Goal: Task Accomplishment & Management: Manage account settings

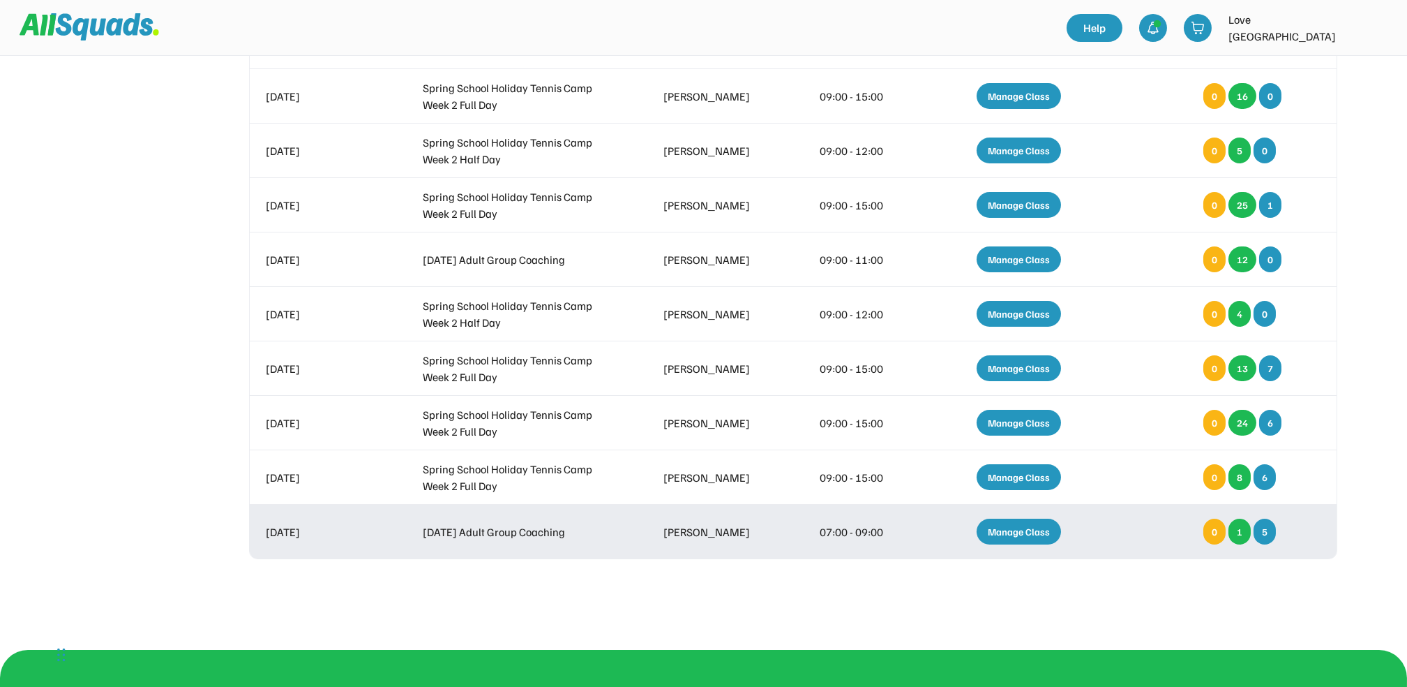
scroll to position [372, 0]
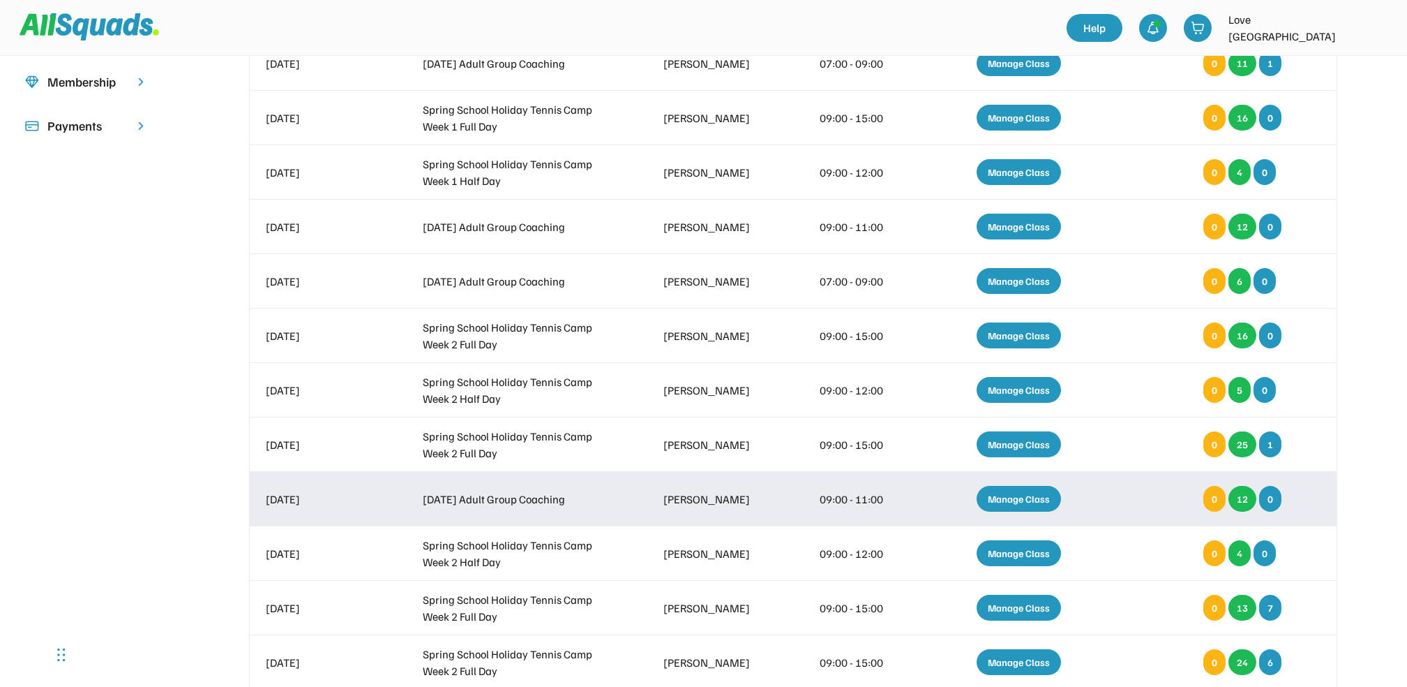
click at [1021, 493] on div "Manage Class" at bounding box center [1019, 499] width 84 height 26
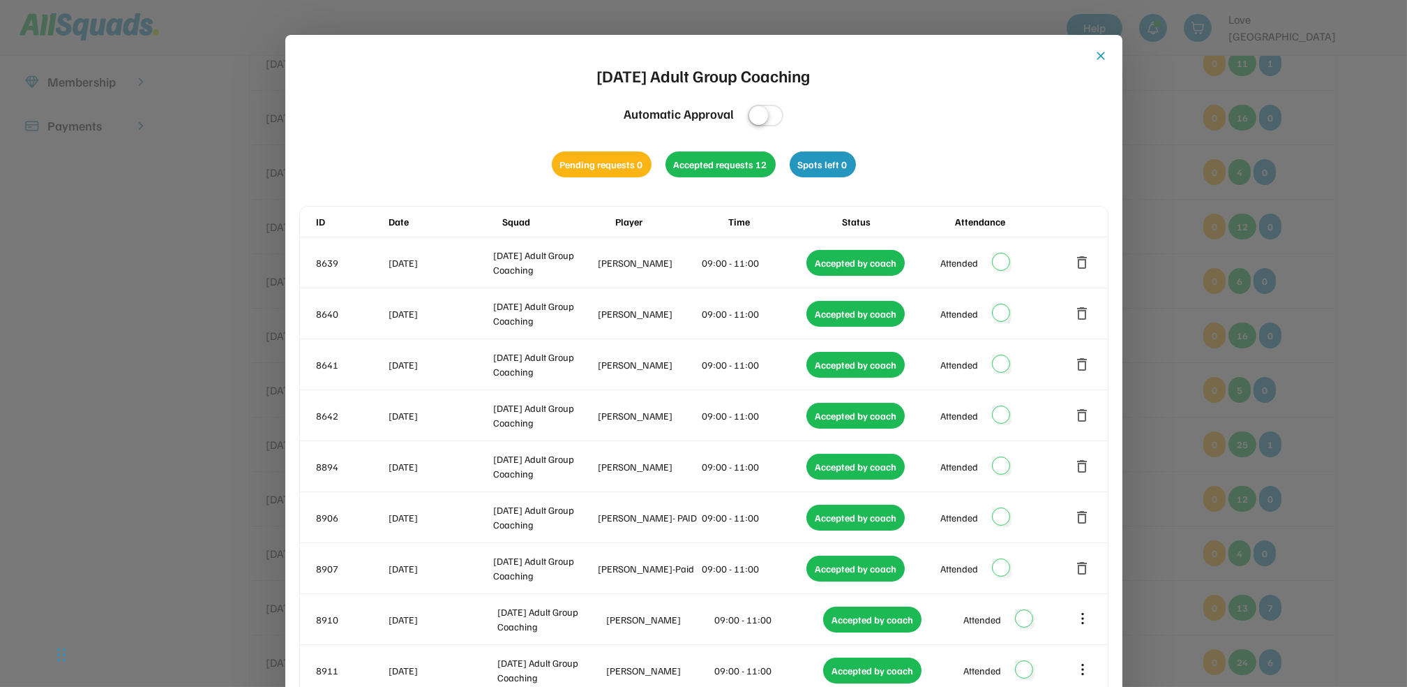
click at [1101, 53] on button "close" at bounding box center [1102, 56] width 14 height 14
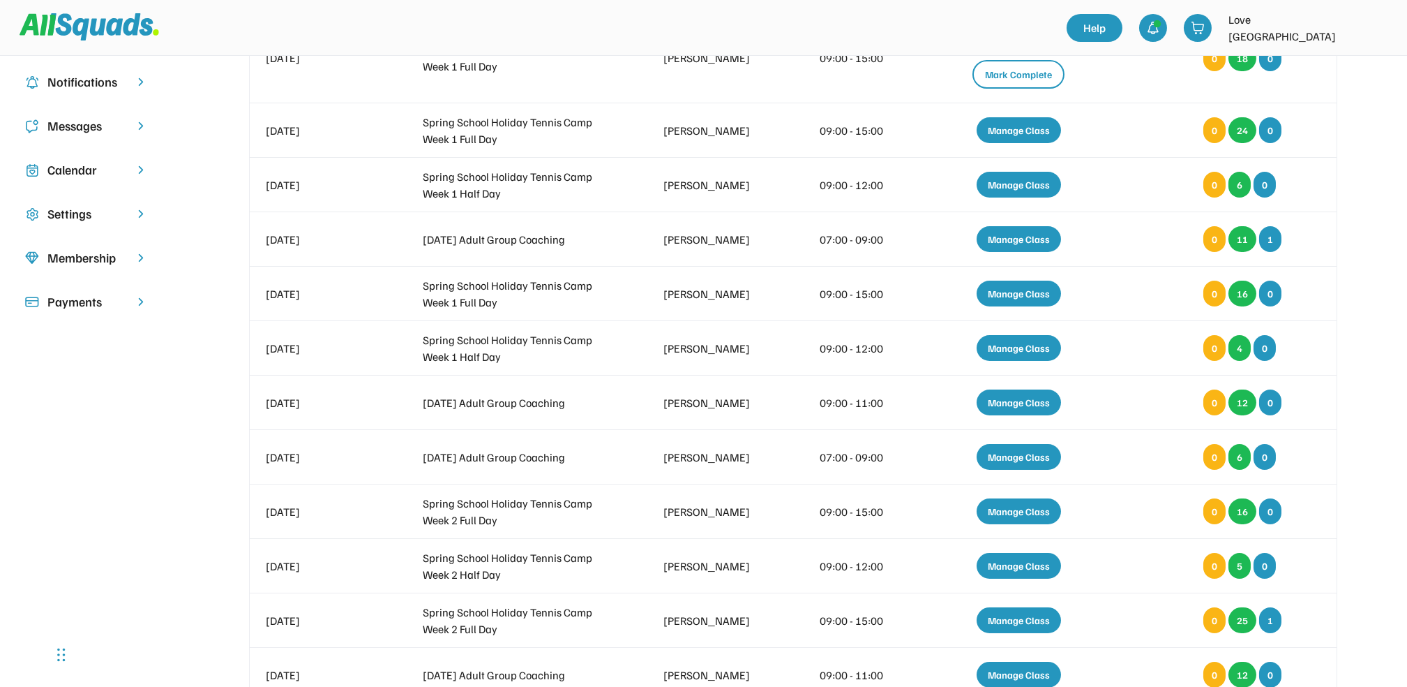
scroll to position [0, 0]
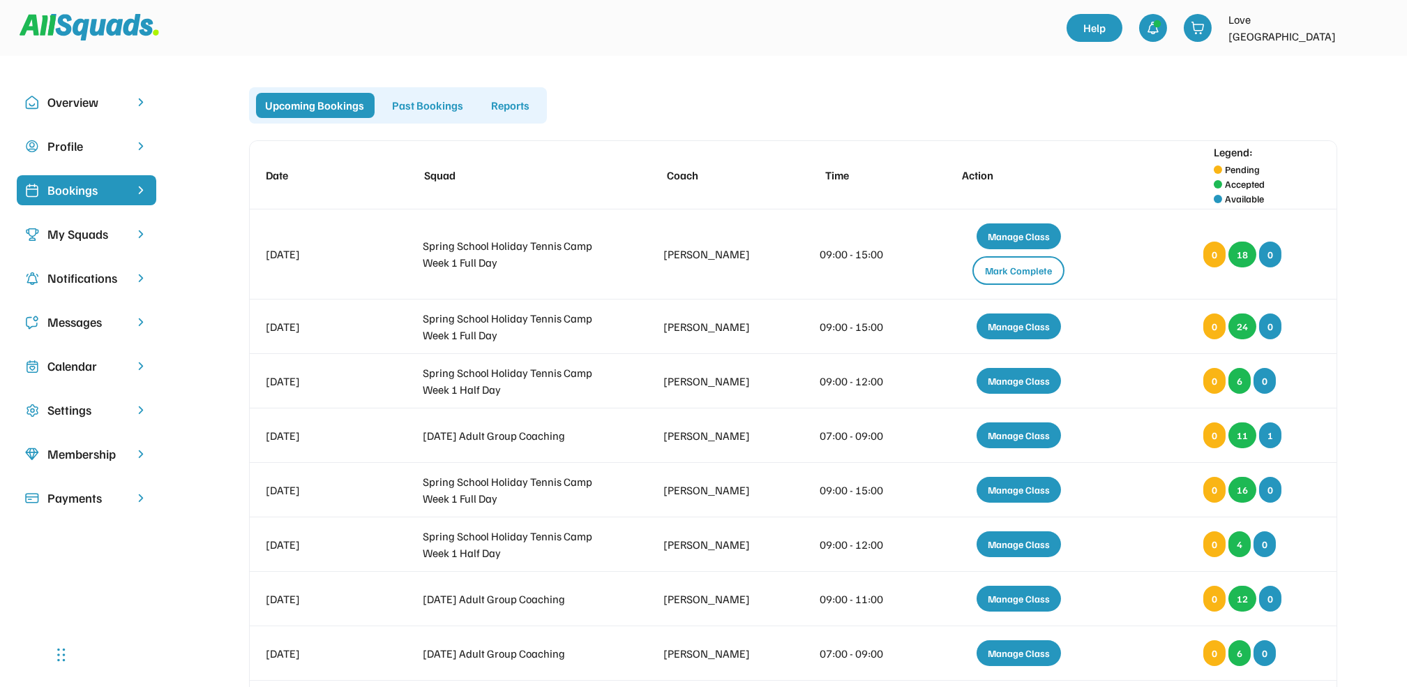
click at [84, 363] on div "Calendar" at bounding box center [86, 366] width 78 height 19
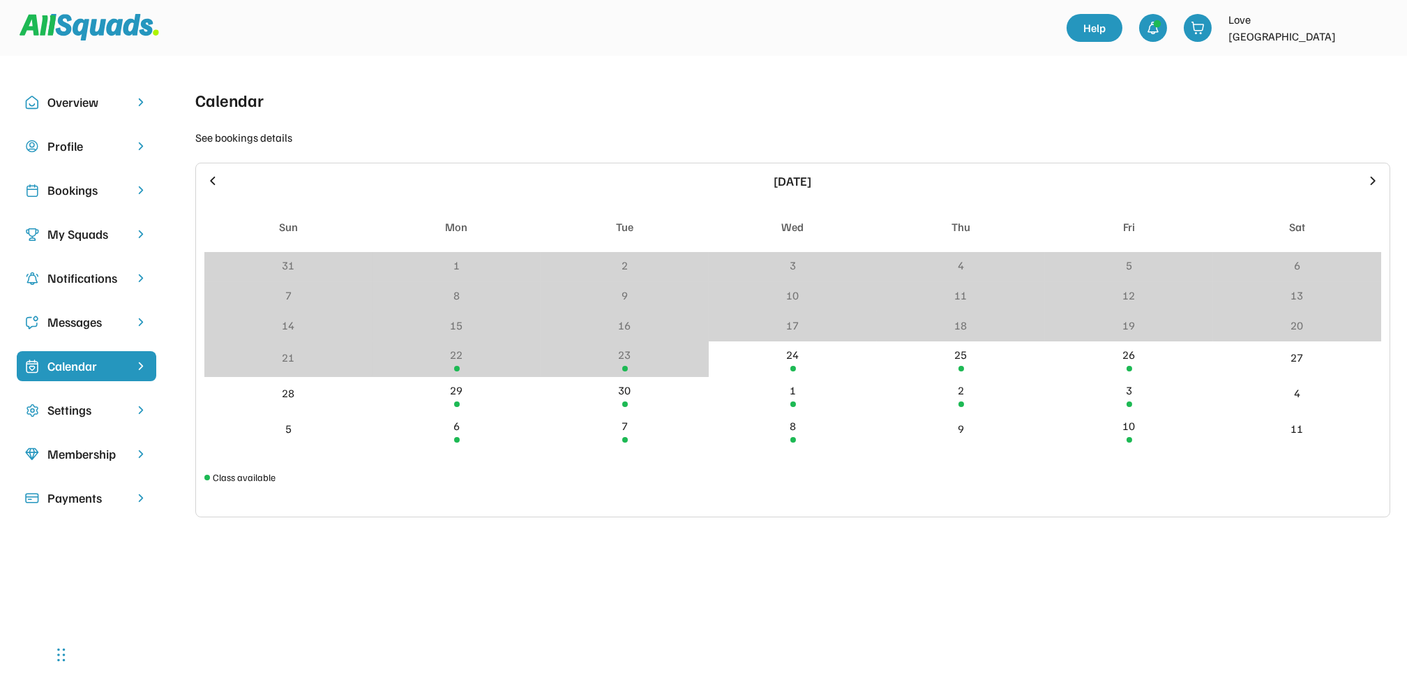
click at [1370, 177] on icon at bounding box center [1372, 180] width 15 height 15
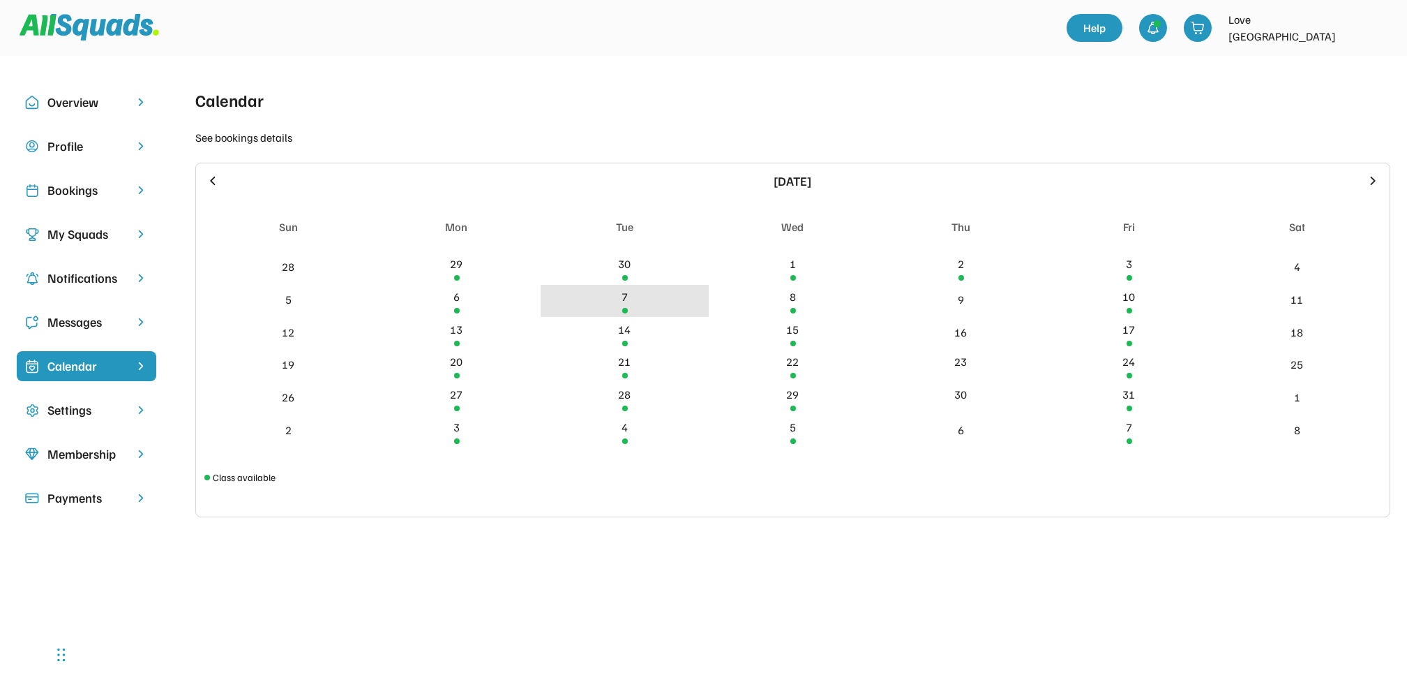
click at [627, 294] on div "7" at bounding box center [625, 296] width 6 height 17
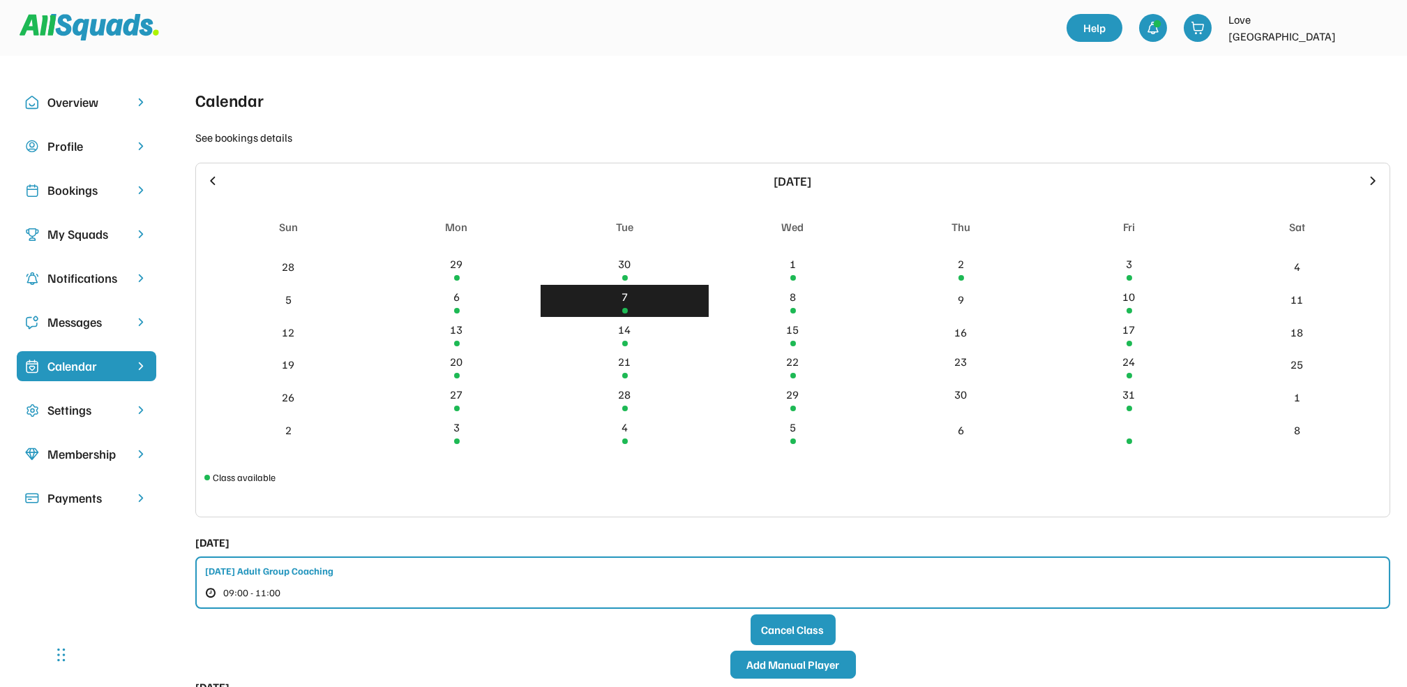
click at [795, 664] on button "Add Manual Player" at bounding box center [793, 664] width 126 height 28
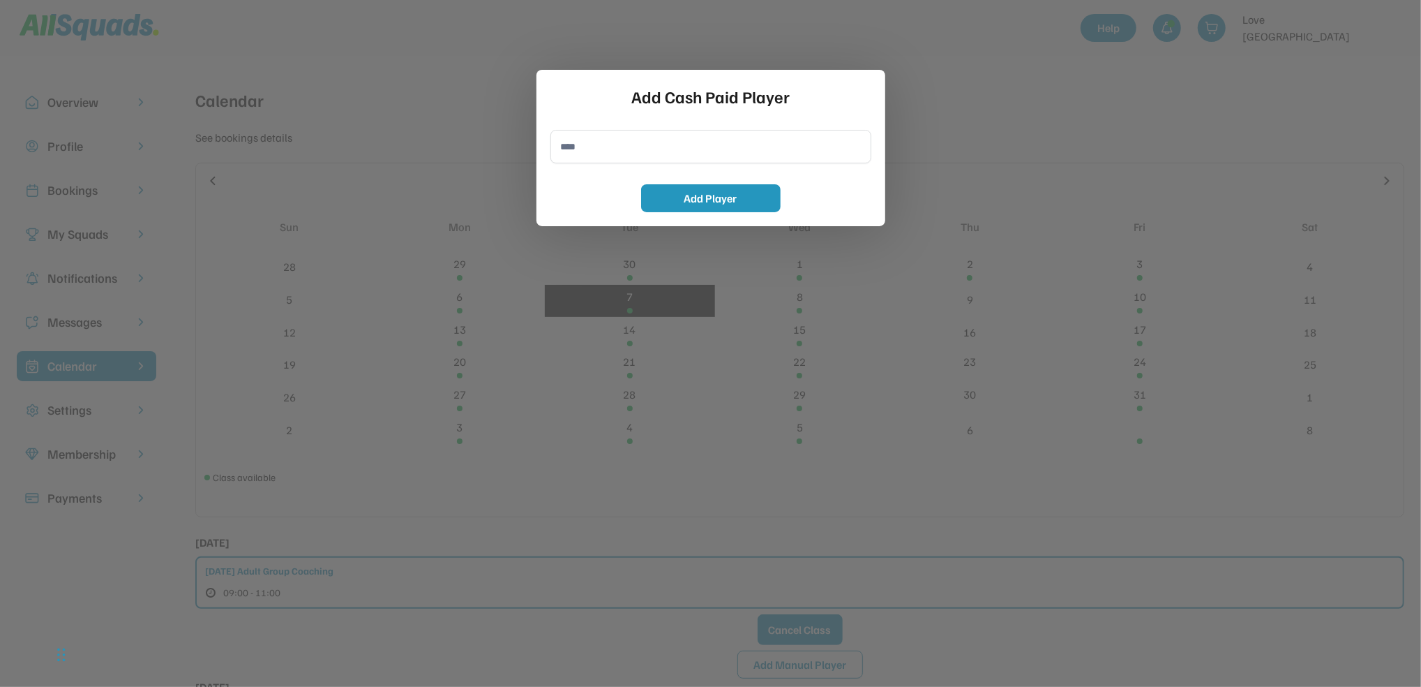
click at [569, 152] on input "input" at bounding box center [710, 146] width 321 height 33
type input "**********"
click at [712, 194] on button "Add Player" at bounding box center [711, 198] width 140 height 28
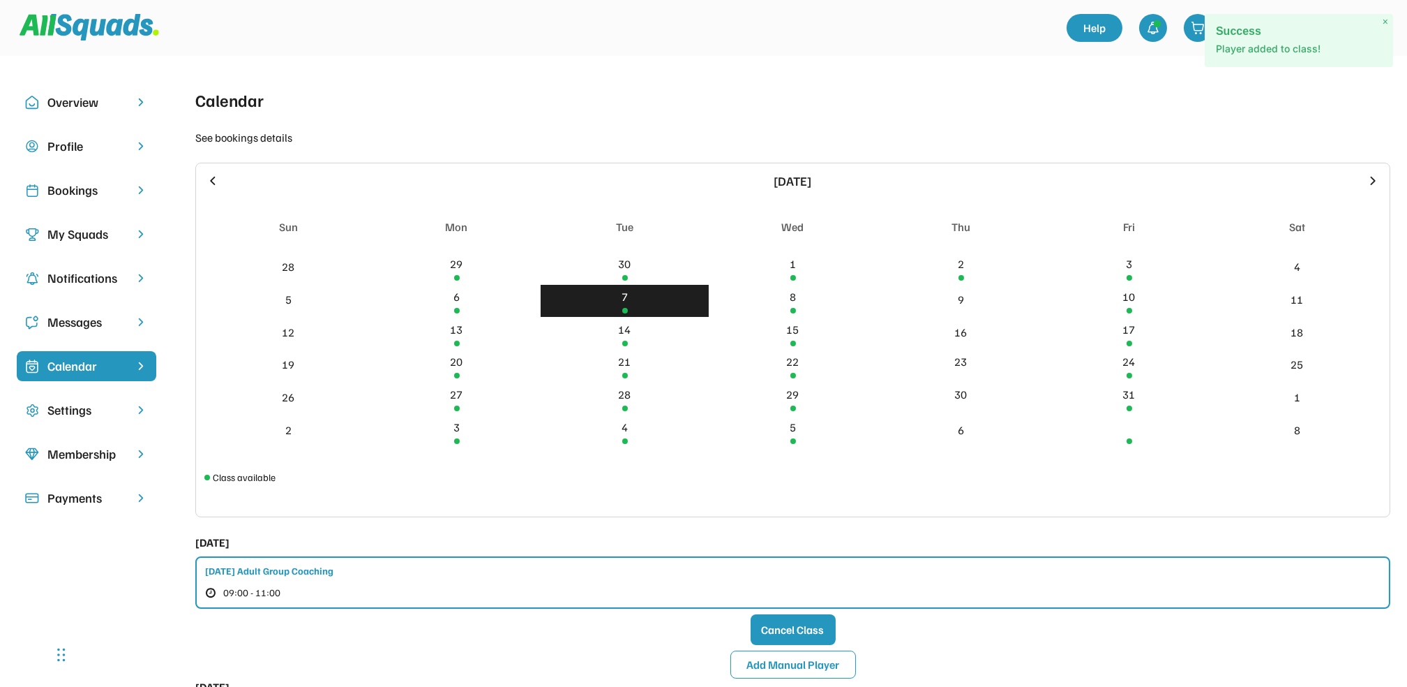
click at [69, 184] on div "Bookings" at bounding box center [86, 190] width 78 height 19
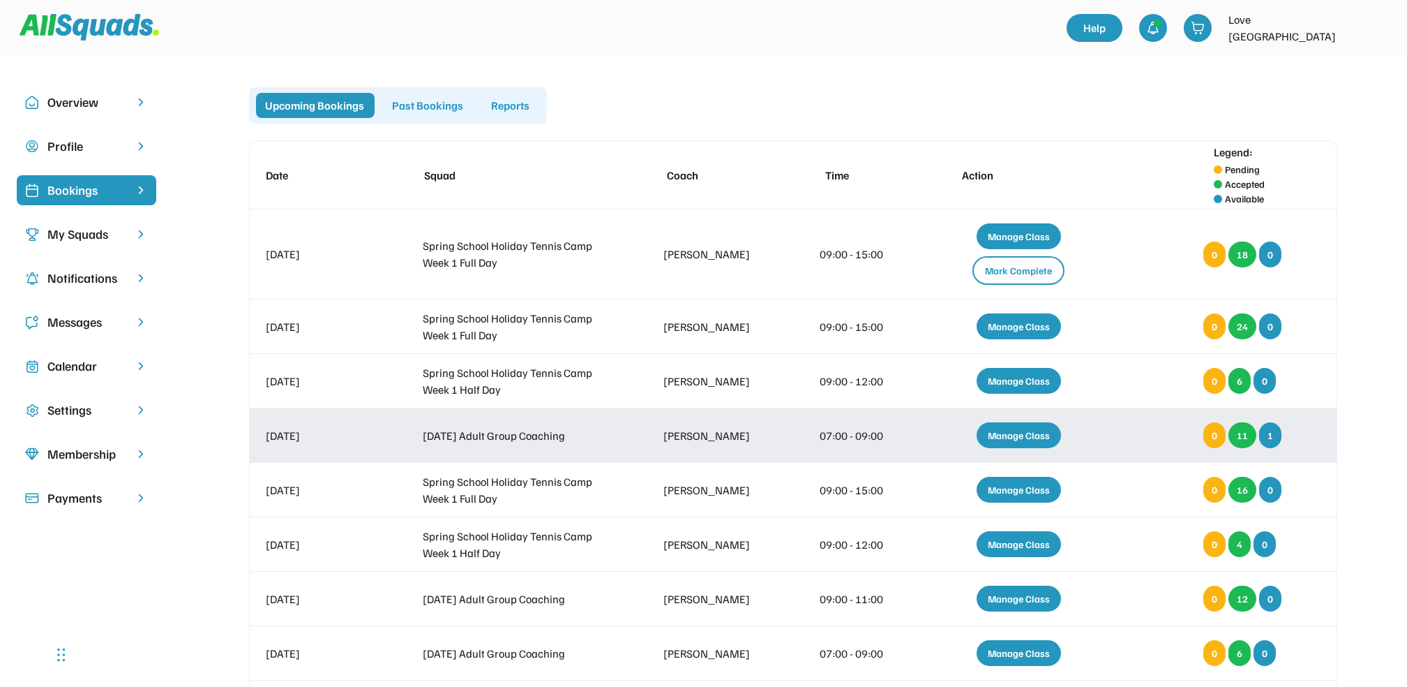
click at [1023, 425] on div "Manage Class" at bounding box center [1019, 435] width 84 height 26
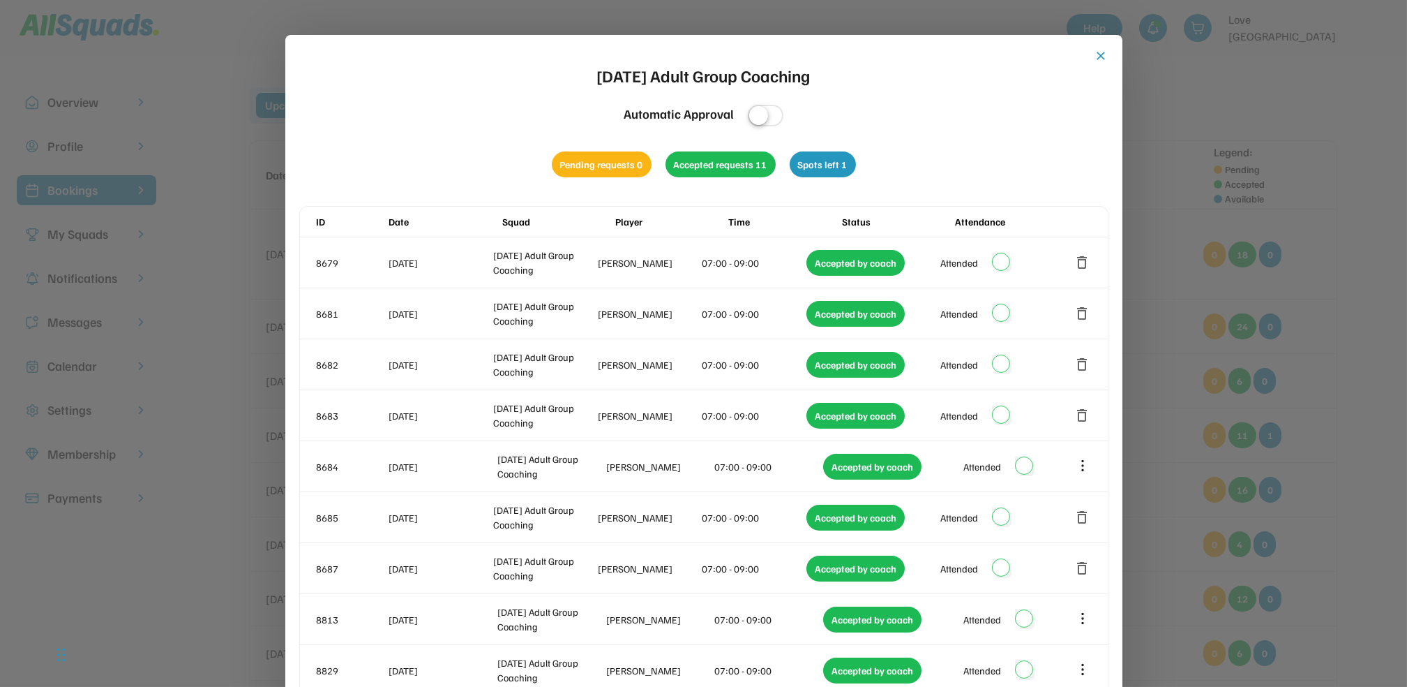
click at [1104, 50] on button "close" at bounding box center [1102, 56] width 14 height 14
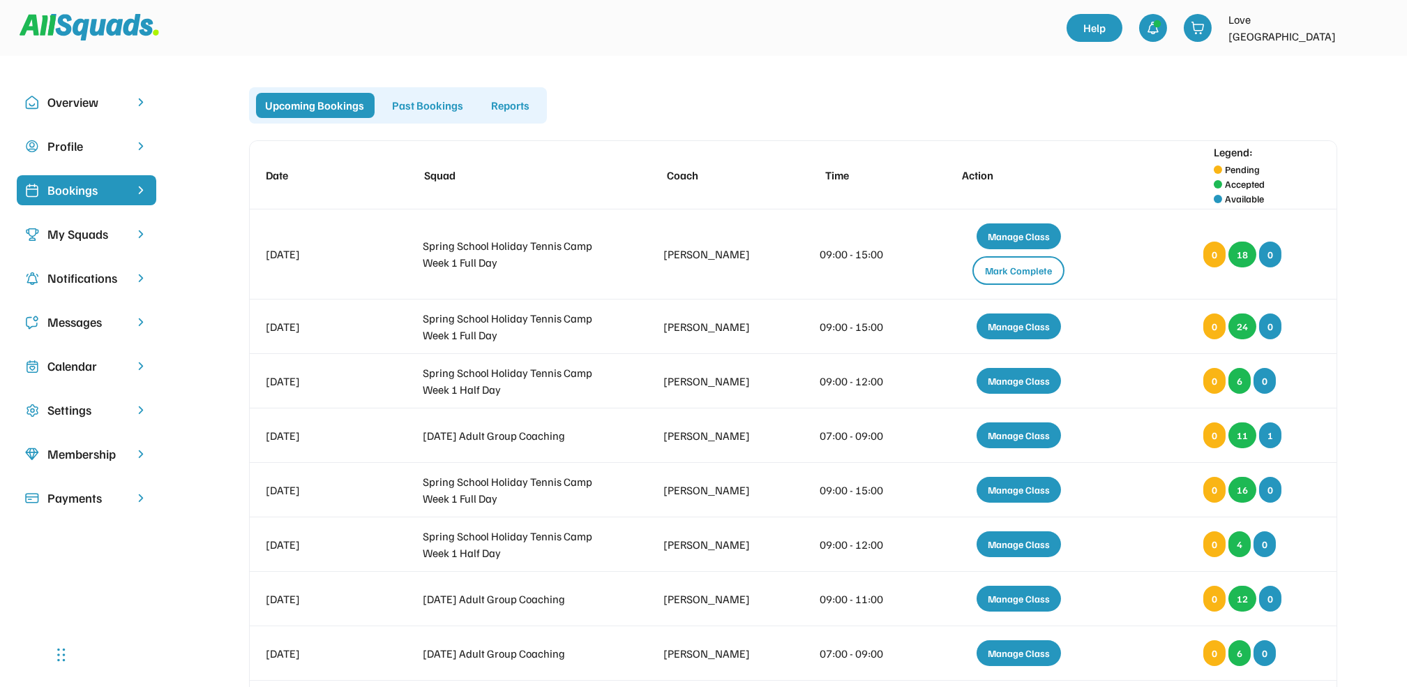
click at [78, 363] on div "Calendar" at bounding box center [86, 366] width 78 height 19
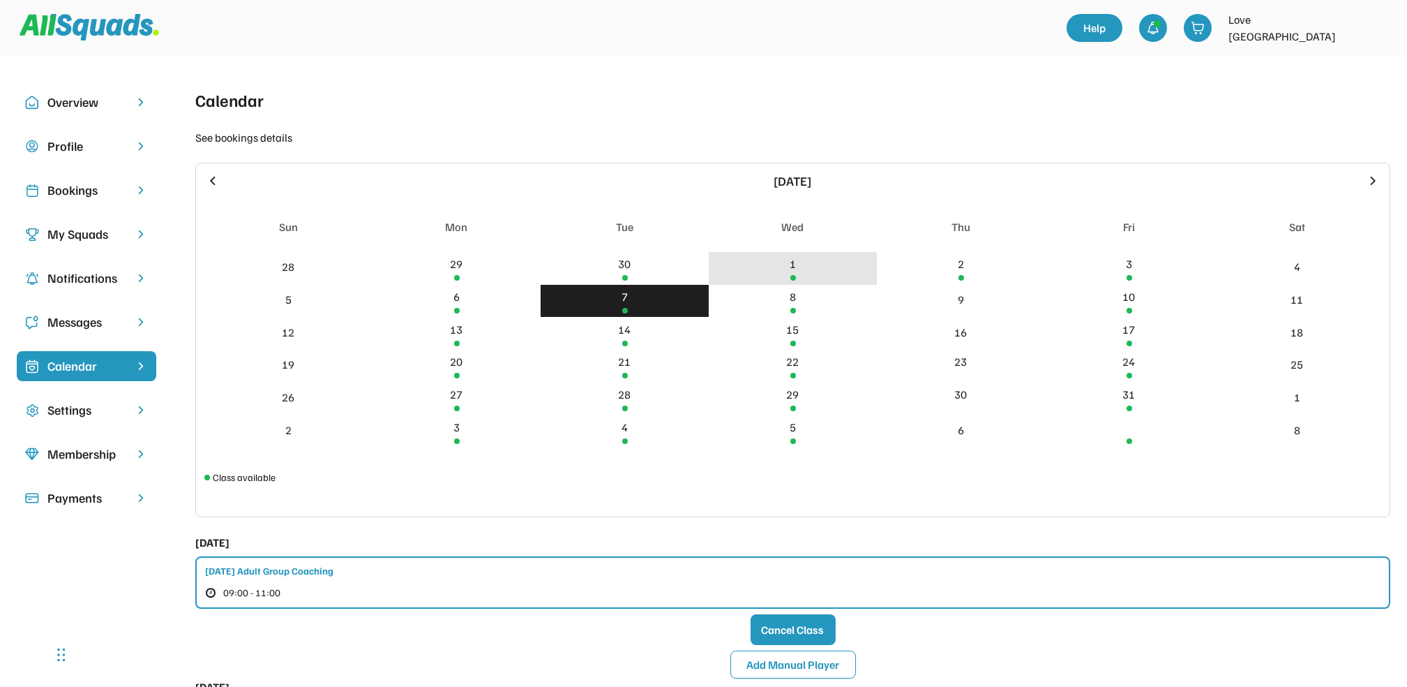
click at [795, 266] on div "1" at bounding box center [793, 263] width 6 height 17
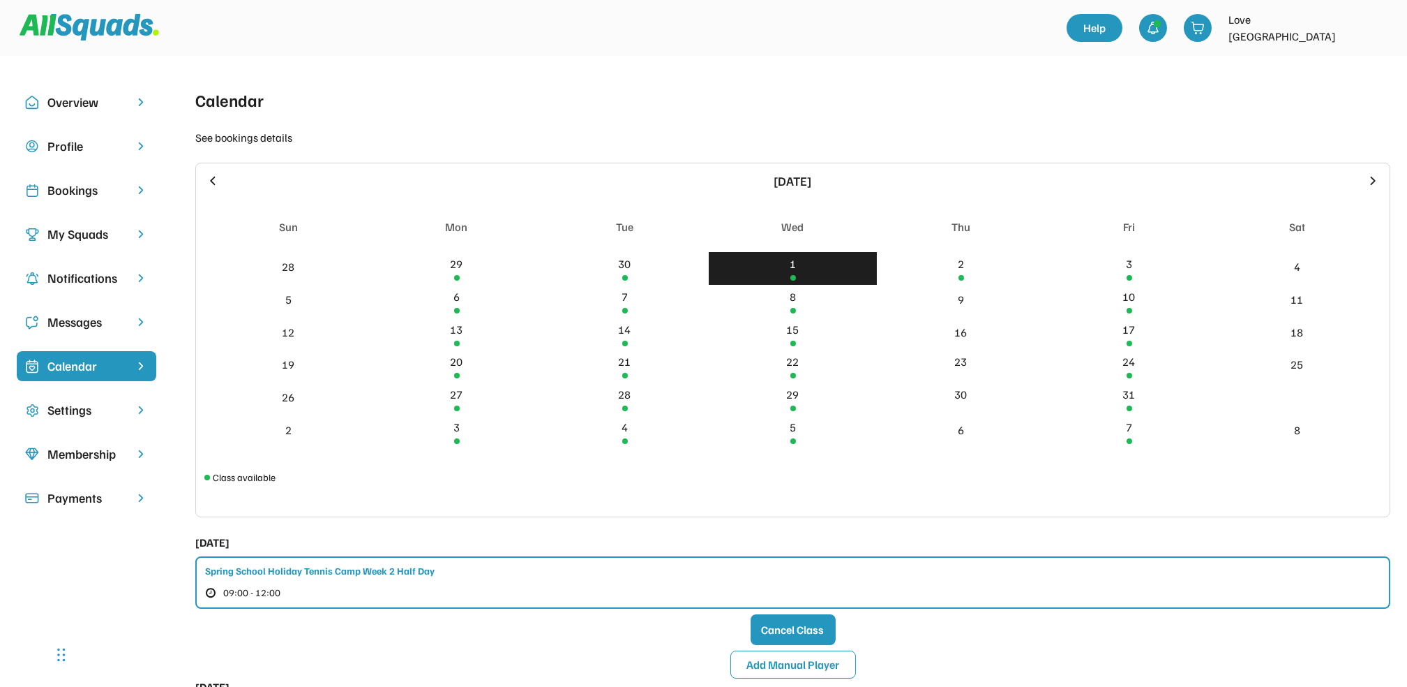
click at [74, 184] on div "Bookings" at bounding box center [86, 190] width 78 height 19
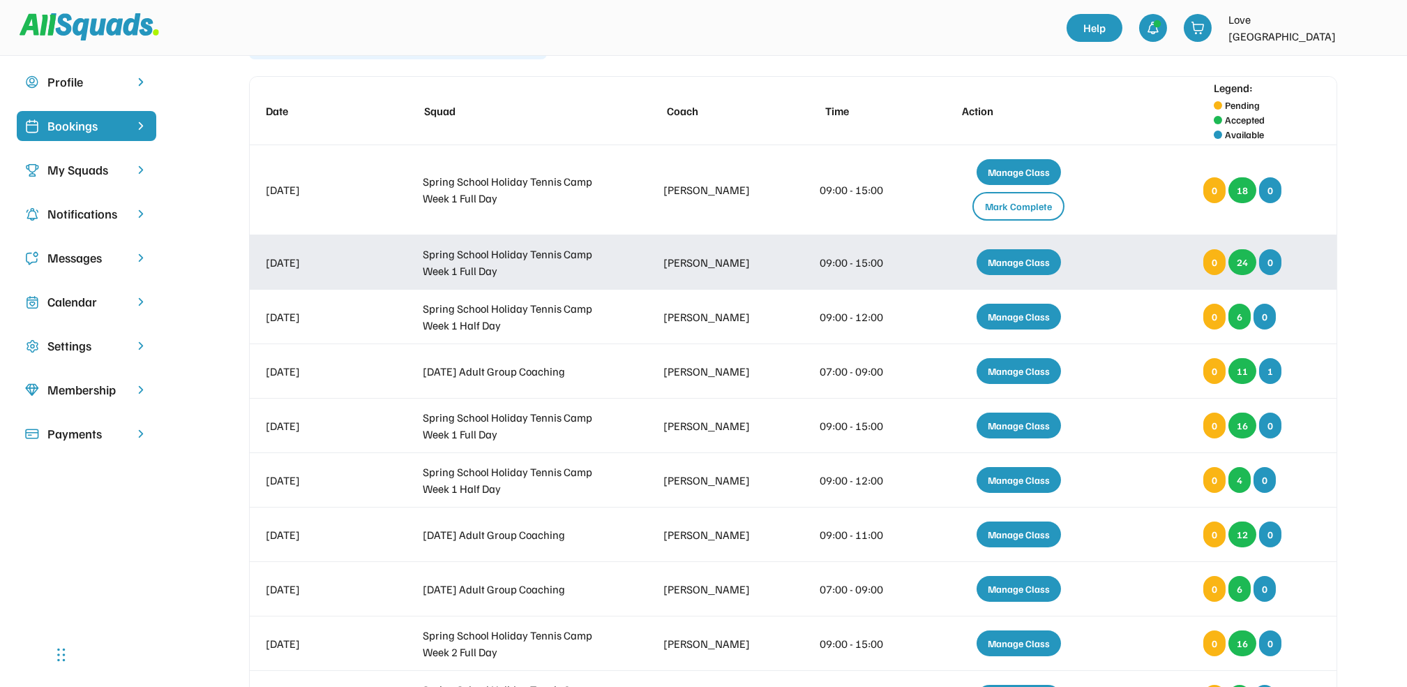
scroll to position [186, 0]
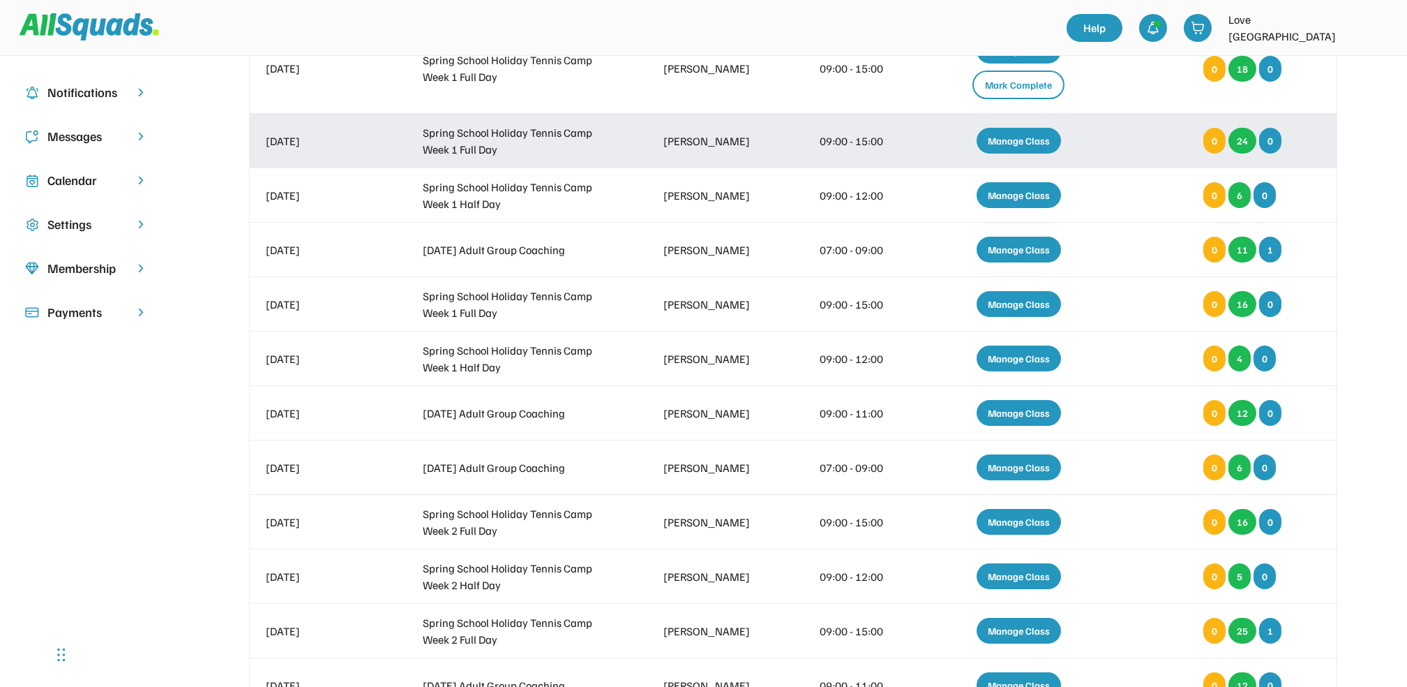
click at [1022, 133] on div "Manage Class" at bounding box center [1019, 141] width 84 height 26
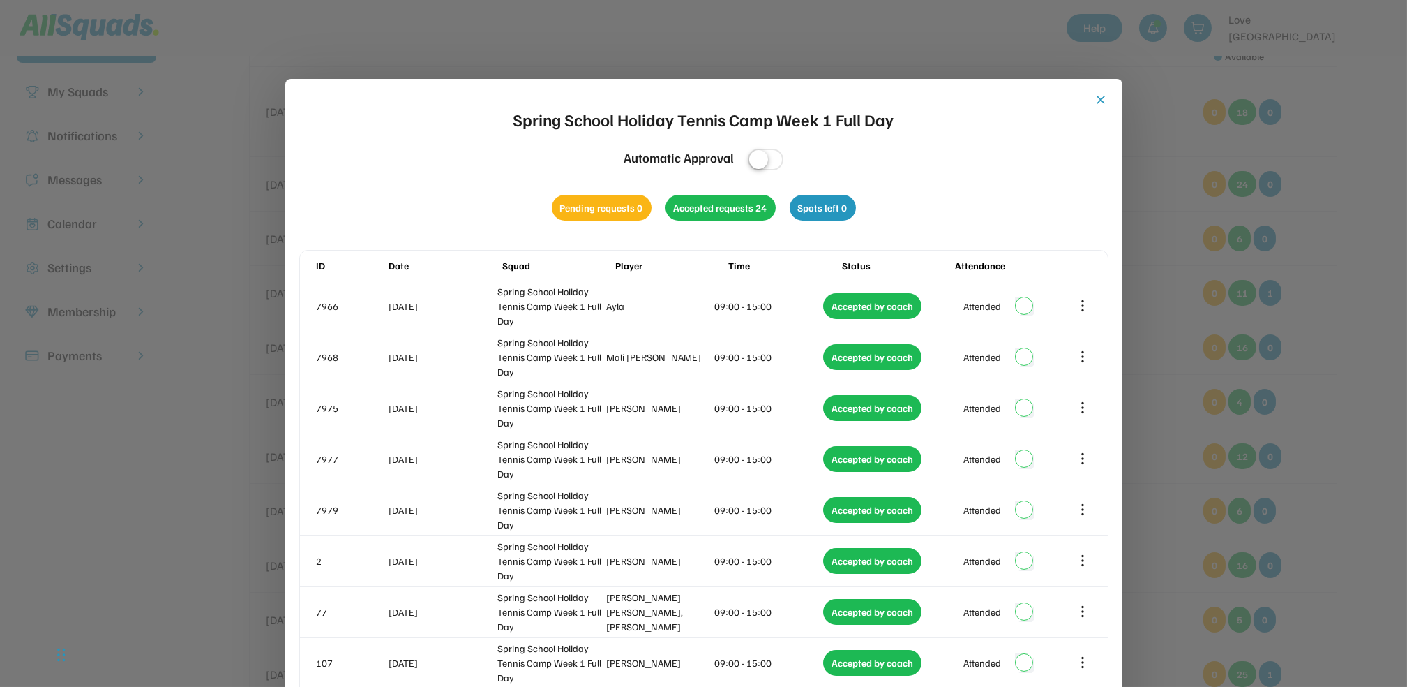
scroll to position [0, 0]
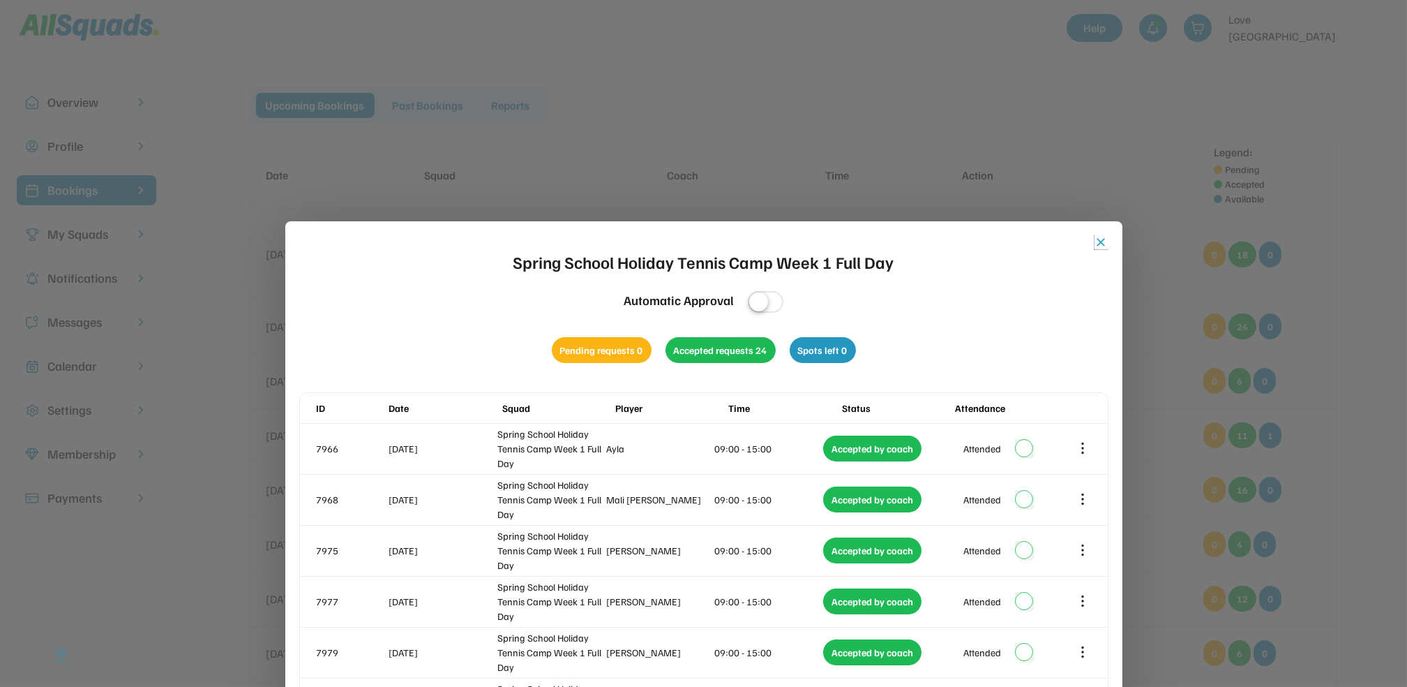
click at [1097, 241] on button "close" at bounding box center [1102, 242] width 14 height 14
